Goal: Browse casually

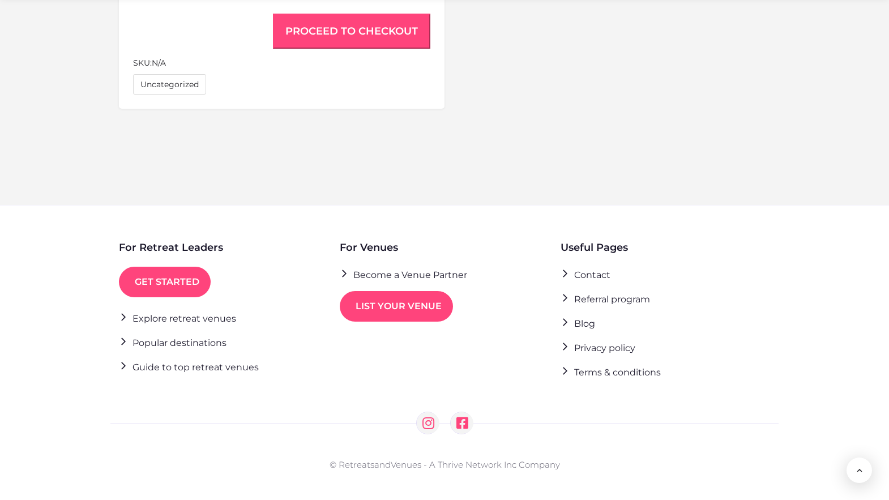
scroll to position [875, 0]
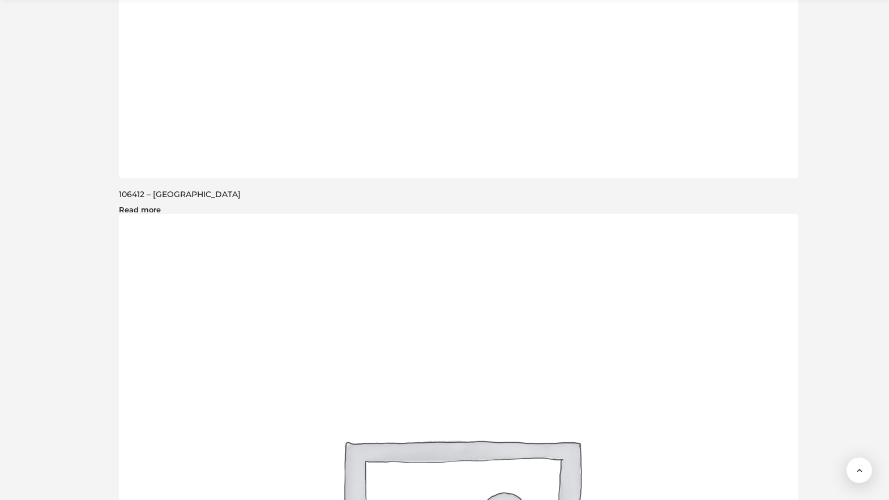
scroll to position [1820, 0]
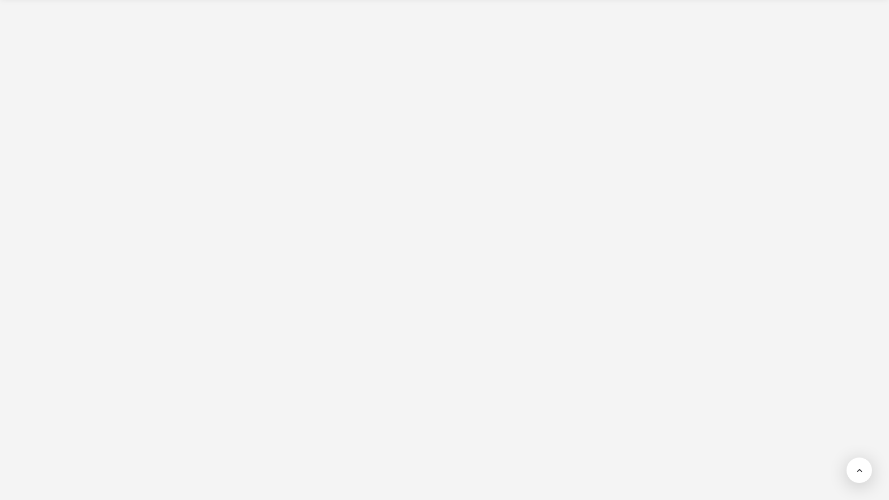
scroll to position [1348, 0]
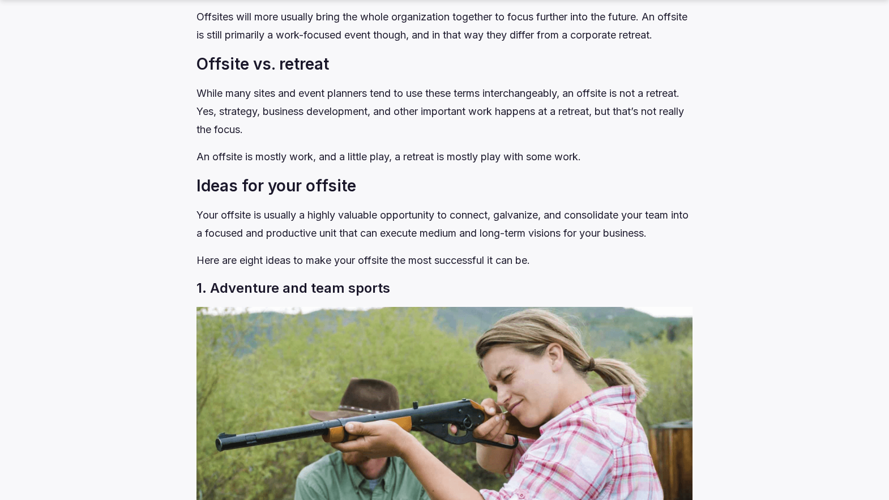
scroll to position [1872, 0]
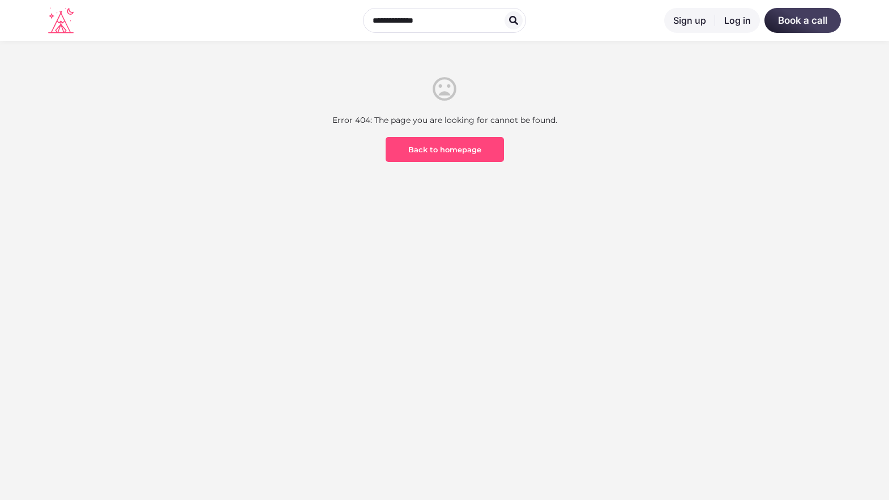
scroll to position [333, 0]
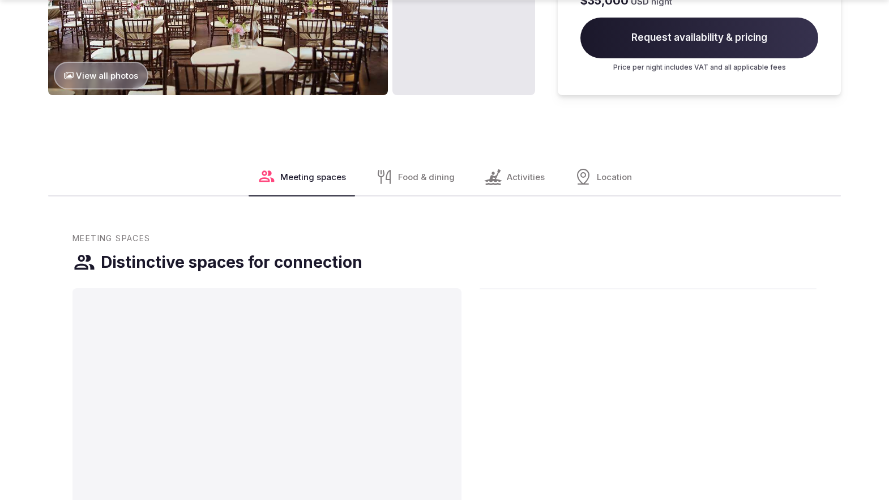
scroll to position [1872, 0]
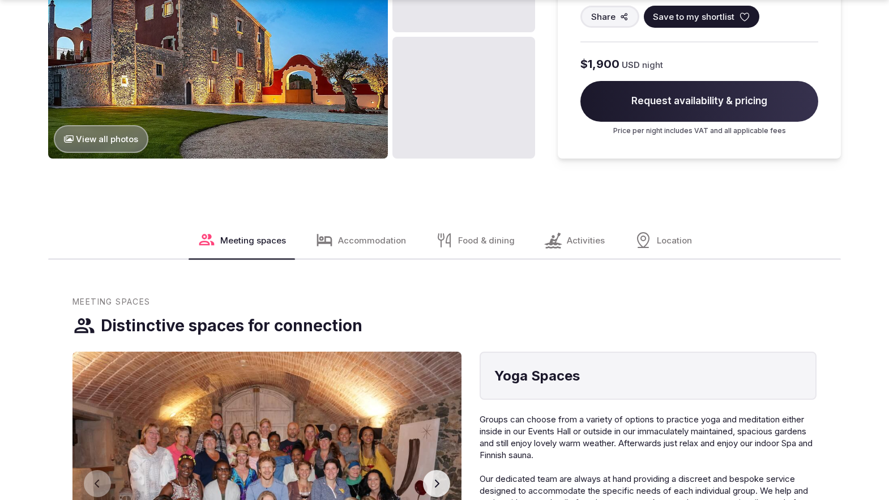
scroll to position [1872, 0]
